Goal: Find specific page/section: Find specific page/section

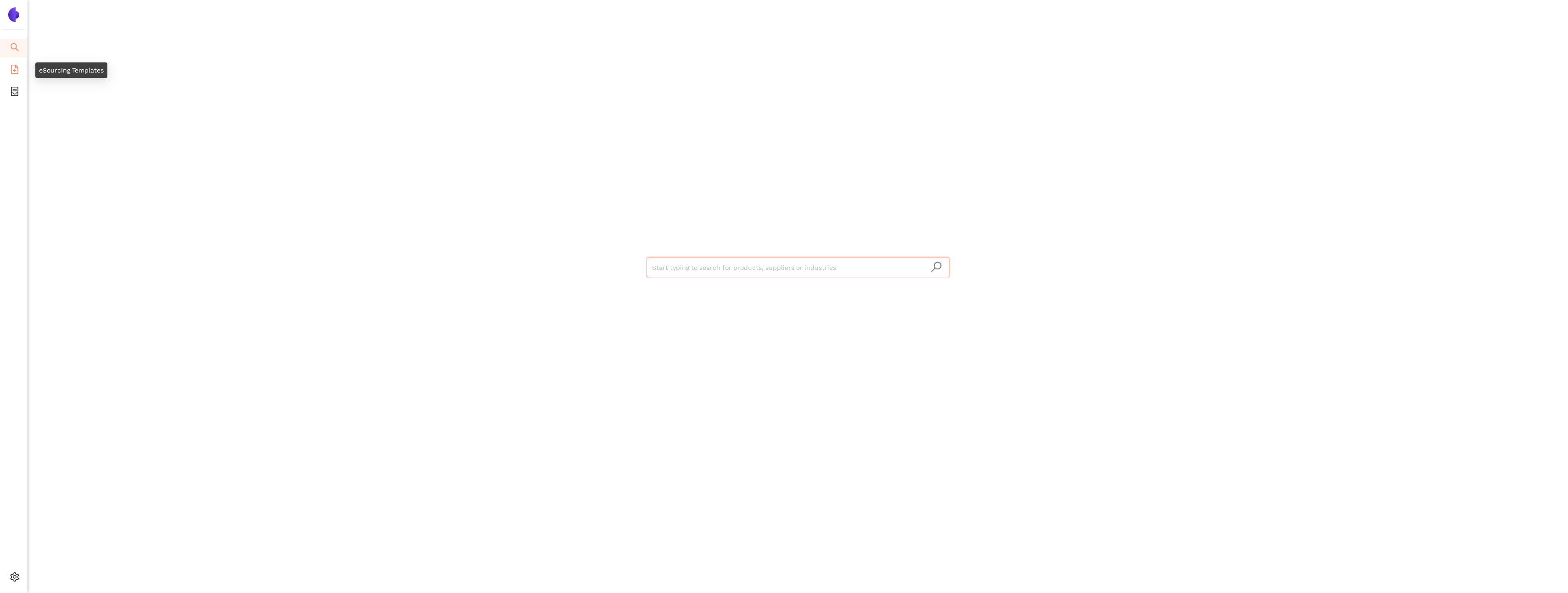
click at [12, 76] on span "file-add" at bounding box center [15, 71] width 9 height 18
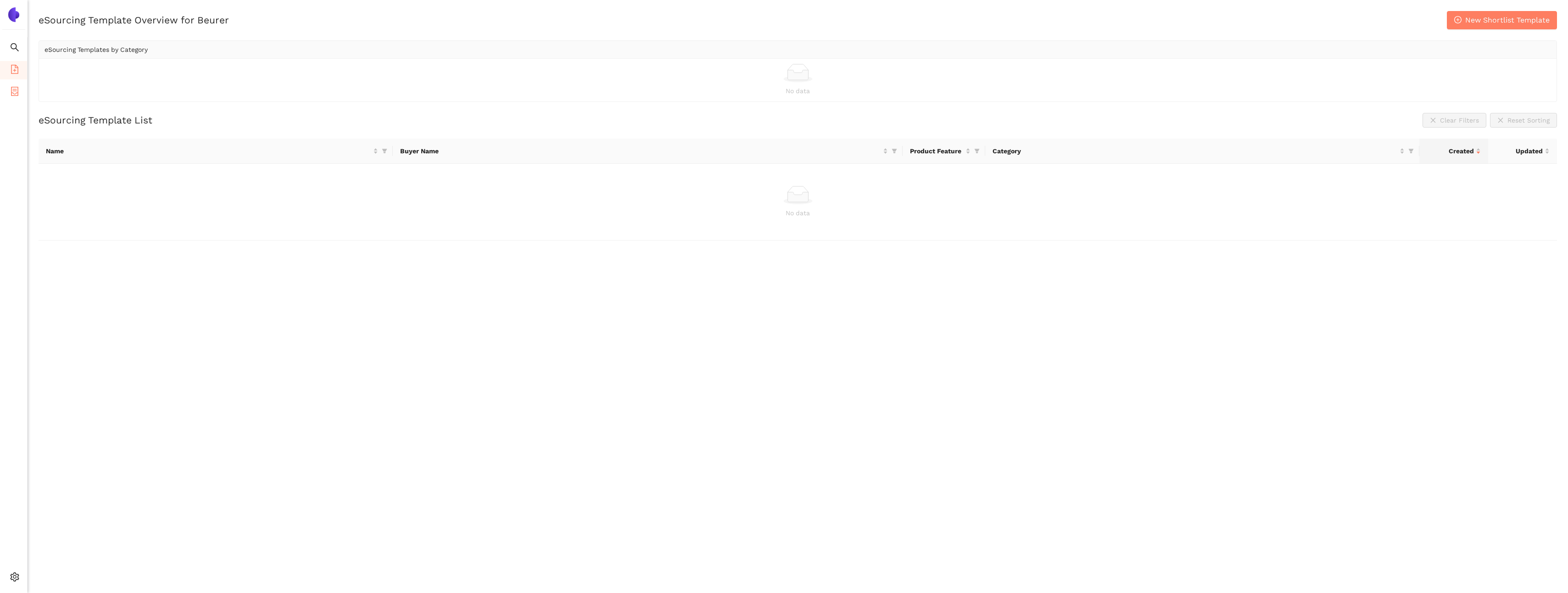
click at [20, 99] on li "eSourcing Projects" at bounding box center [13, 92] width 27 height 18
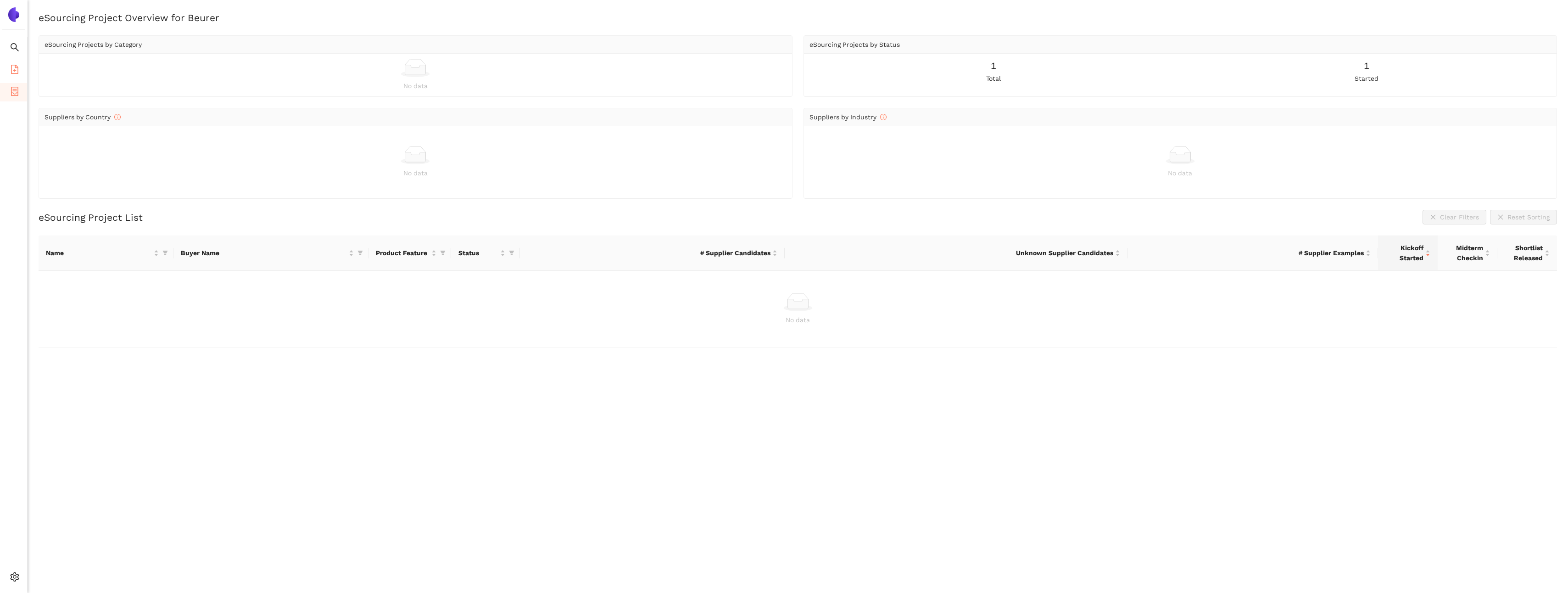
click at [20, 71] on li "eSourcing Templates" at bounding box center [13, 70] width 27 height 18
